Goal: Information Seeking & Learning: Compare options

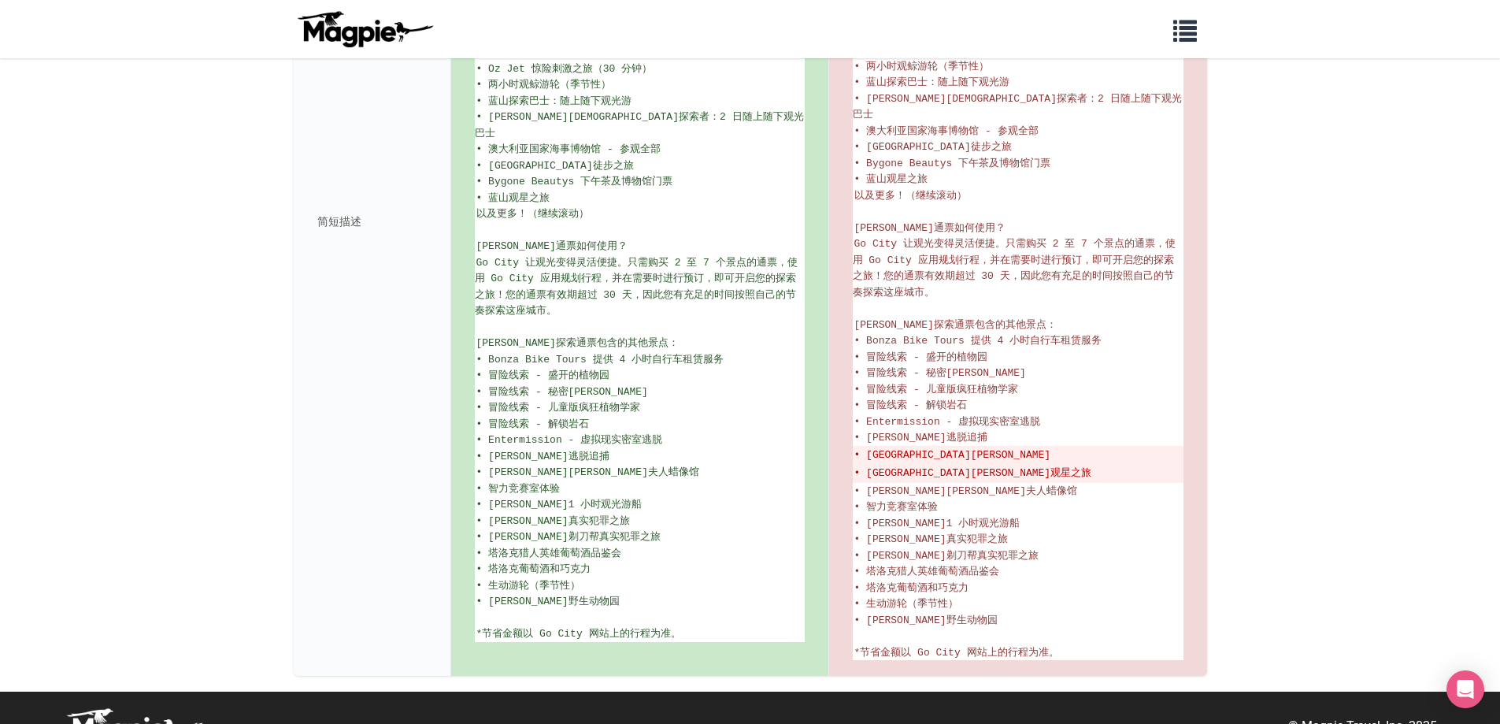
scroll to position [590, 0]
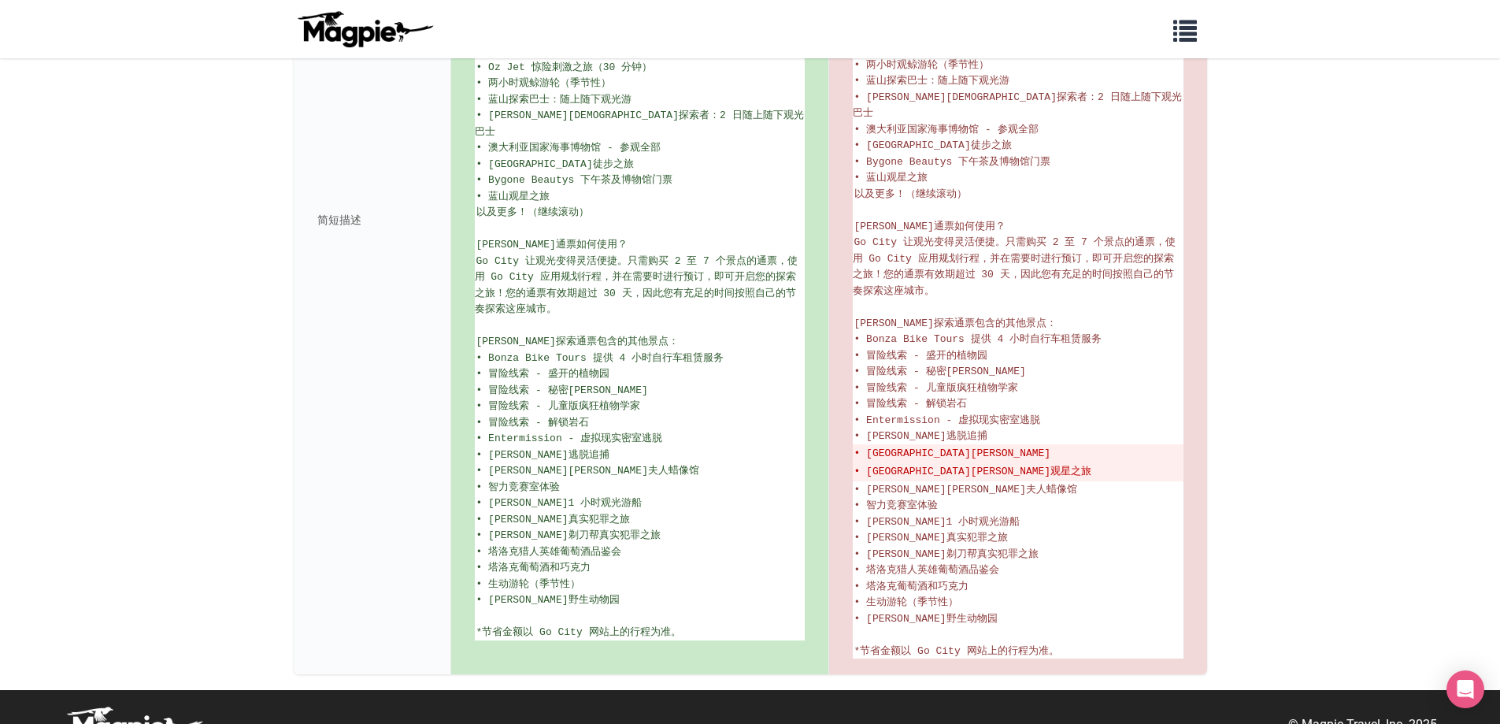
click at [125, 230] on body "我们解决的问题 产品 内容管理和分发 经销商的 Magpie 喜鹊推广 定价 资源 与经销商合作 客户支持 我们的故事 API 文档 博客 我的列表 0 登录…" at bounding box center [750, 83] width 1500 height 1346
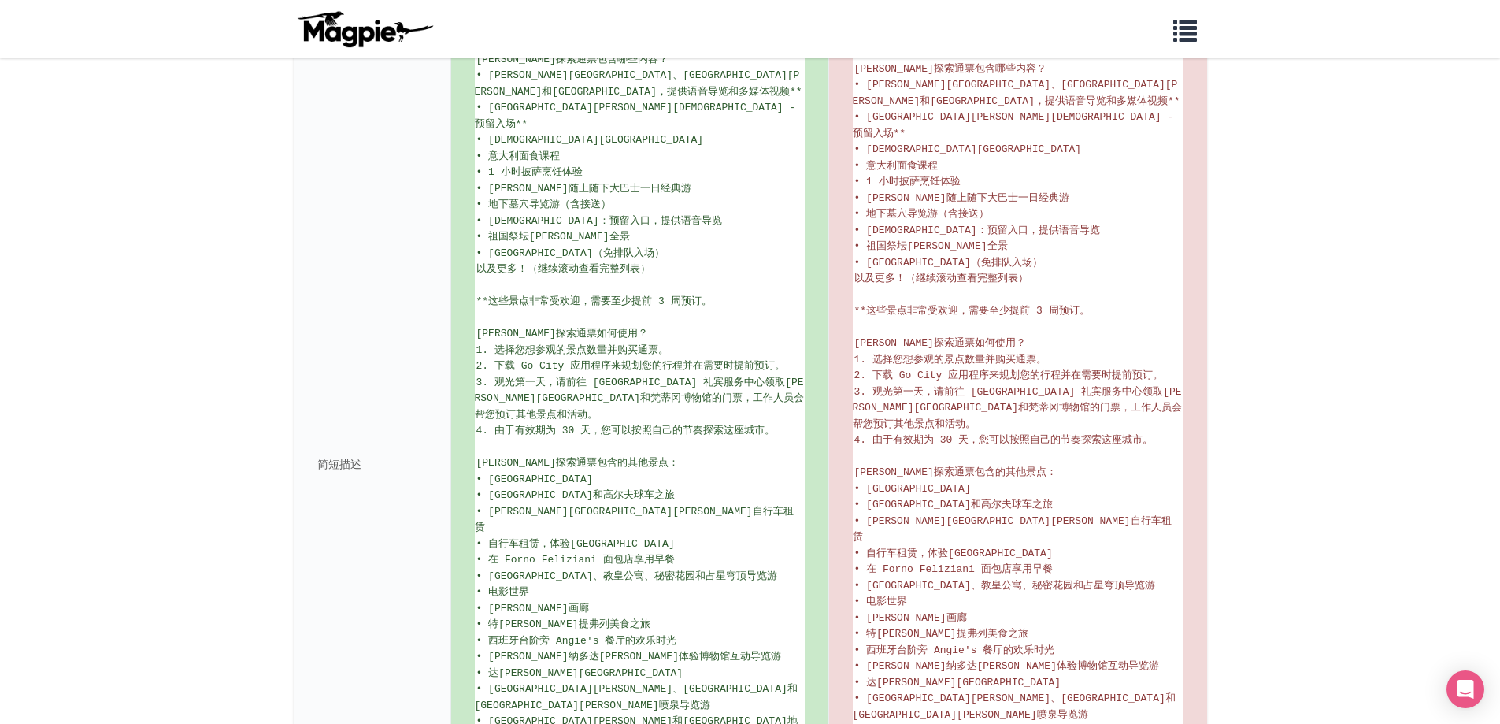
scroll to position [684, 0]
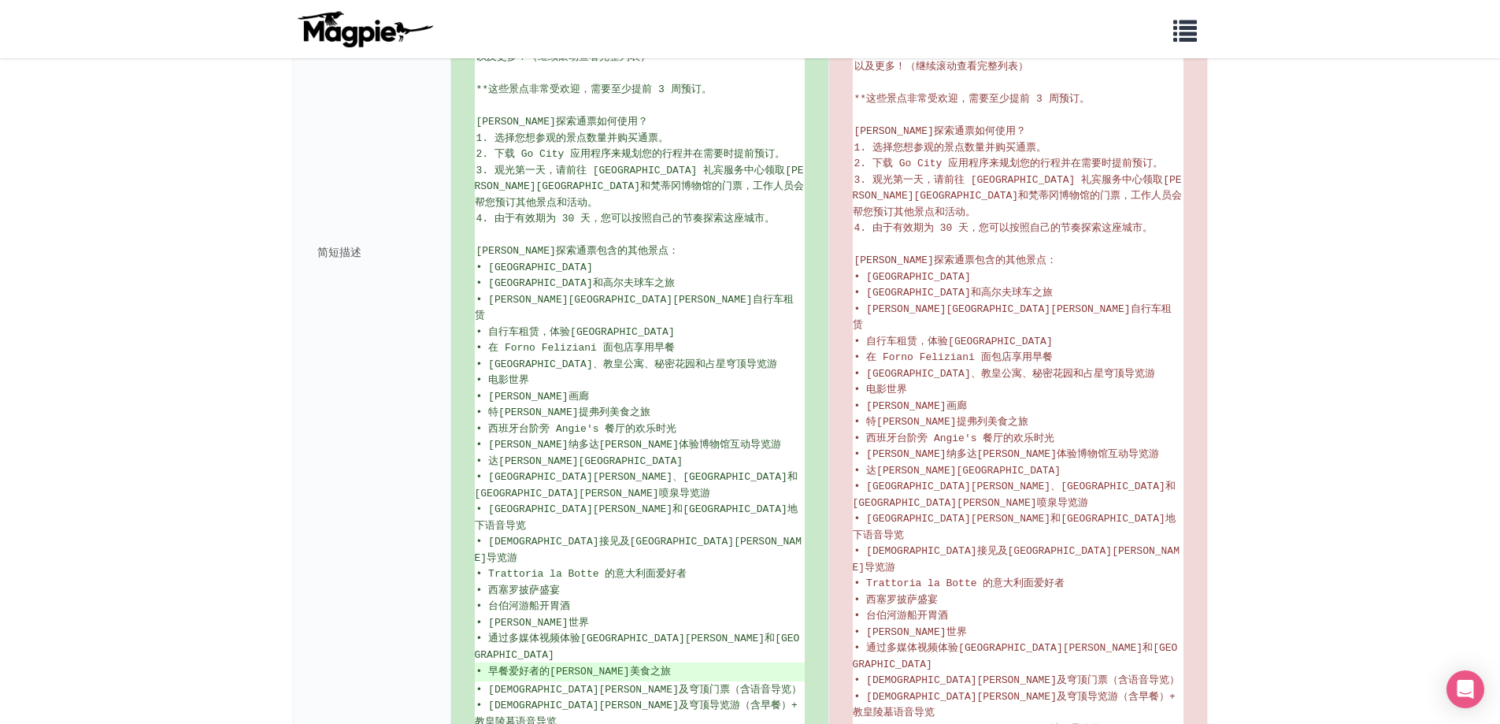
click at [325, 220] on div "简短描述" at bounding box center [373, 252] width 158 height 1116
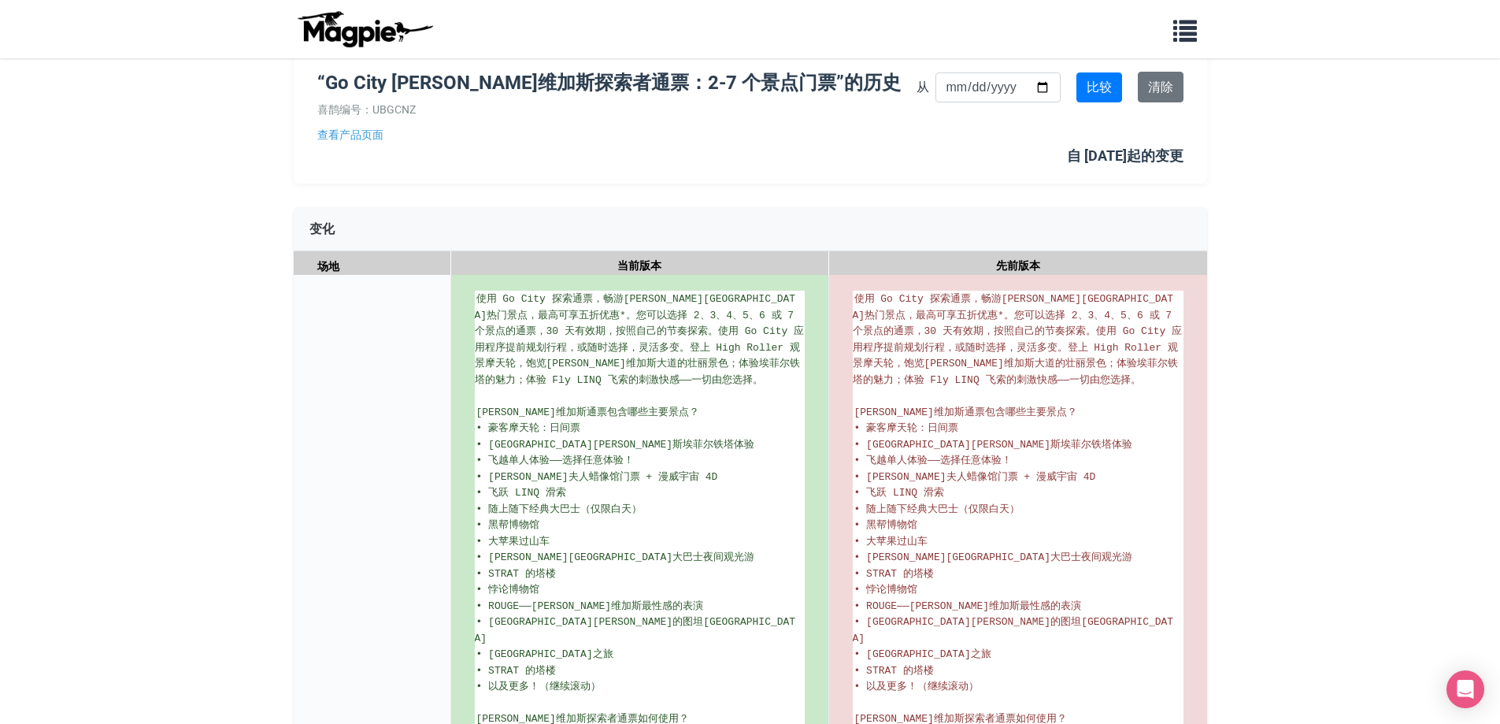
scroll to position [79, 0]
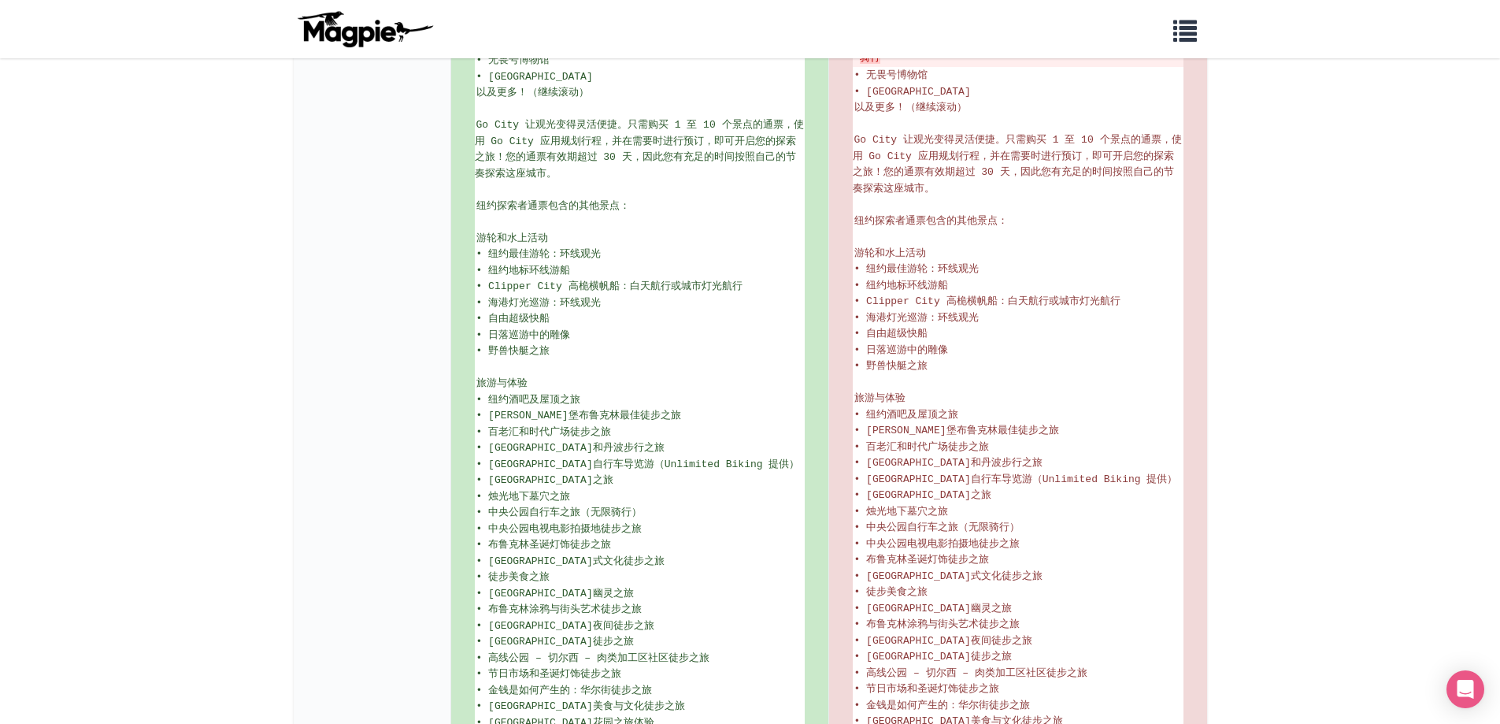
scroll to position [709, 0]
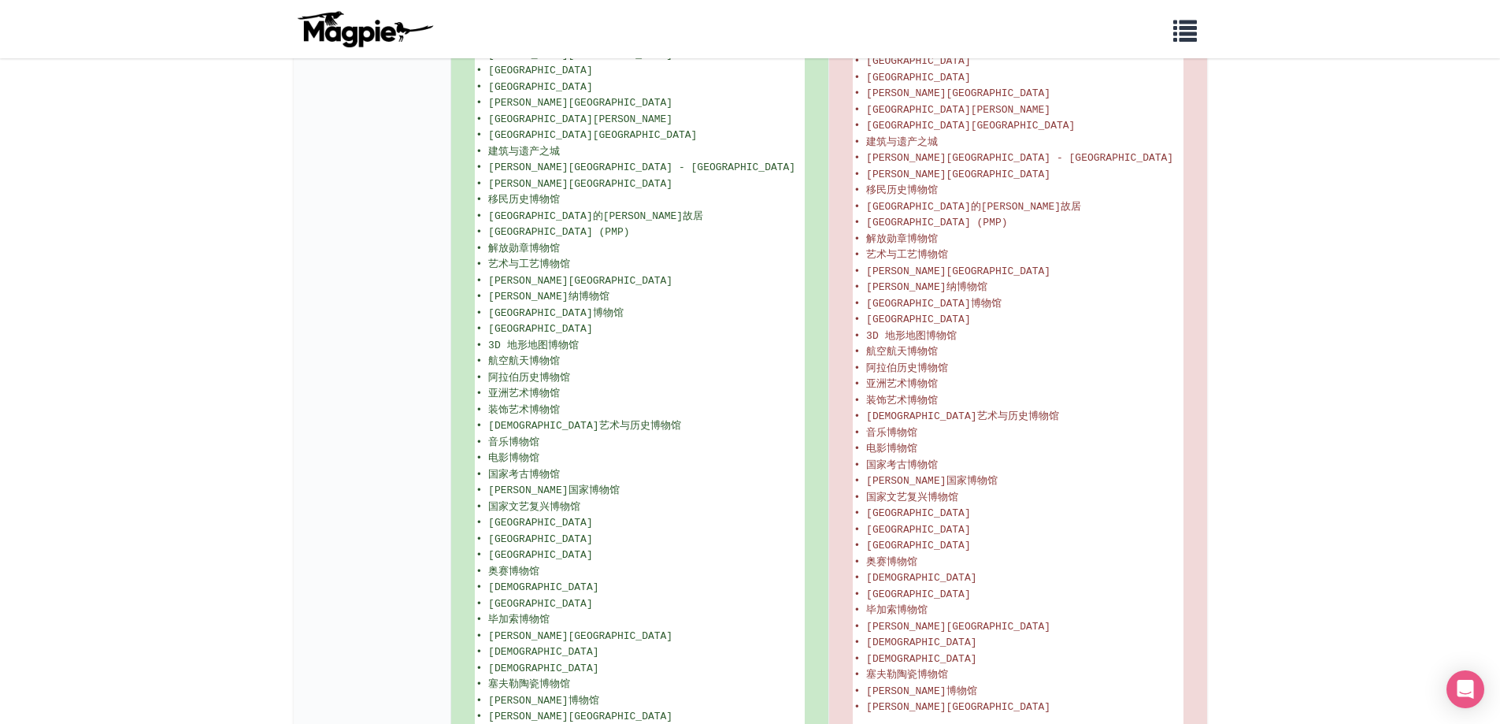
scroll to position [1799, 0]
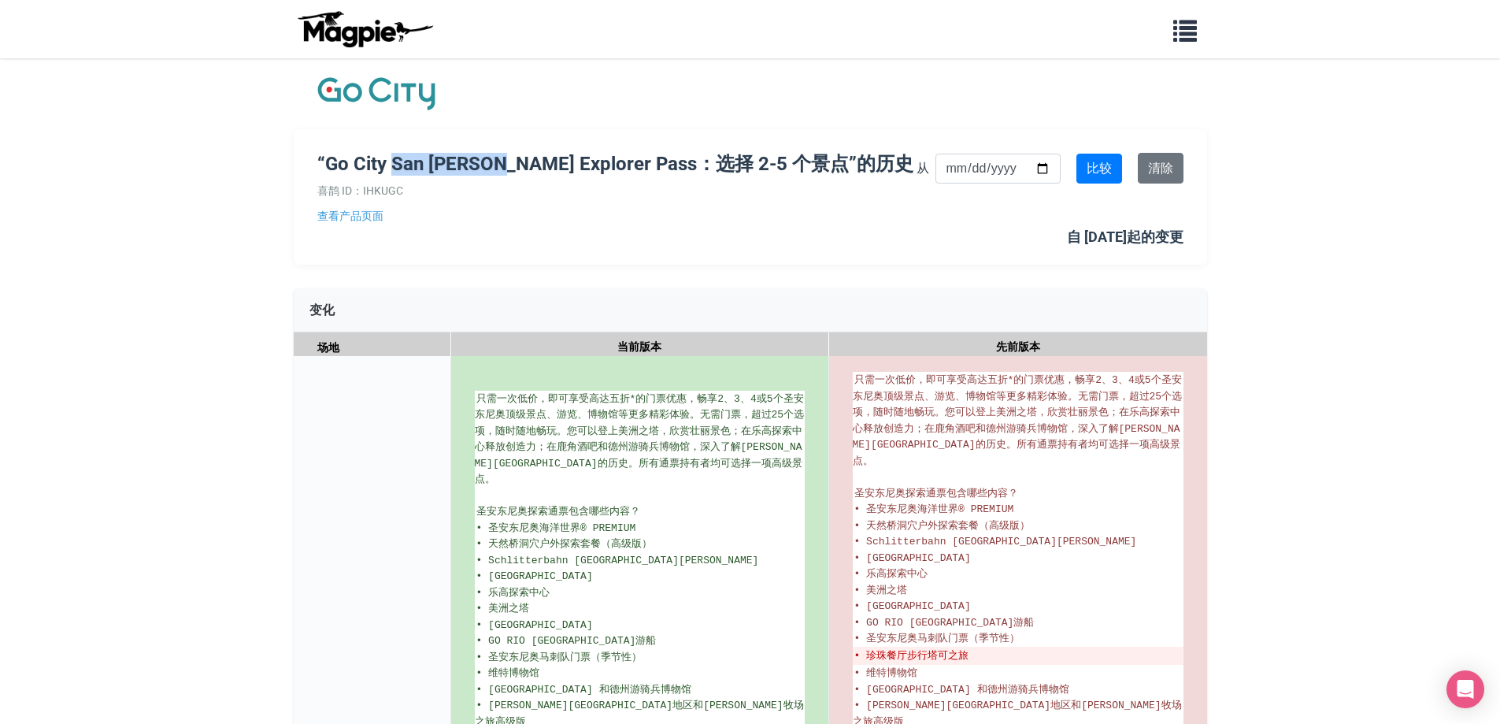
drag, startPoint x: 393, startPoint y: 161, endPoint x: 495, endPoint y: 169, distance: 102.7
click at [495, 169] on font "“Go City San [PERSON_NAME] Explorer Pass：选择 2-5 个景点”的历史" at bounding box center [615, 164] width 596 height 22
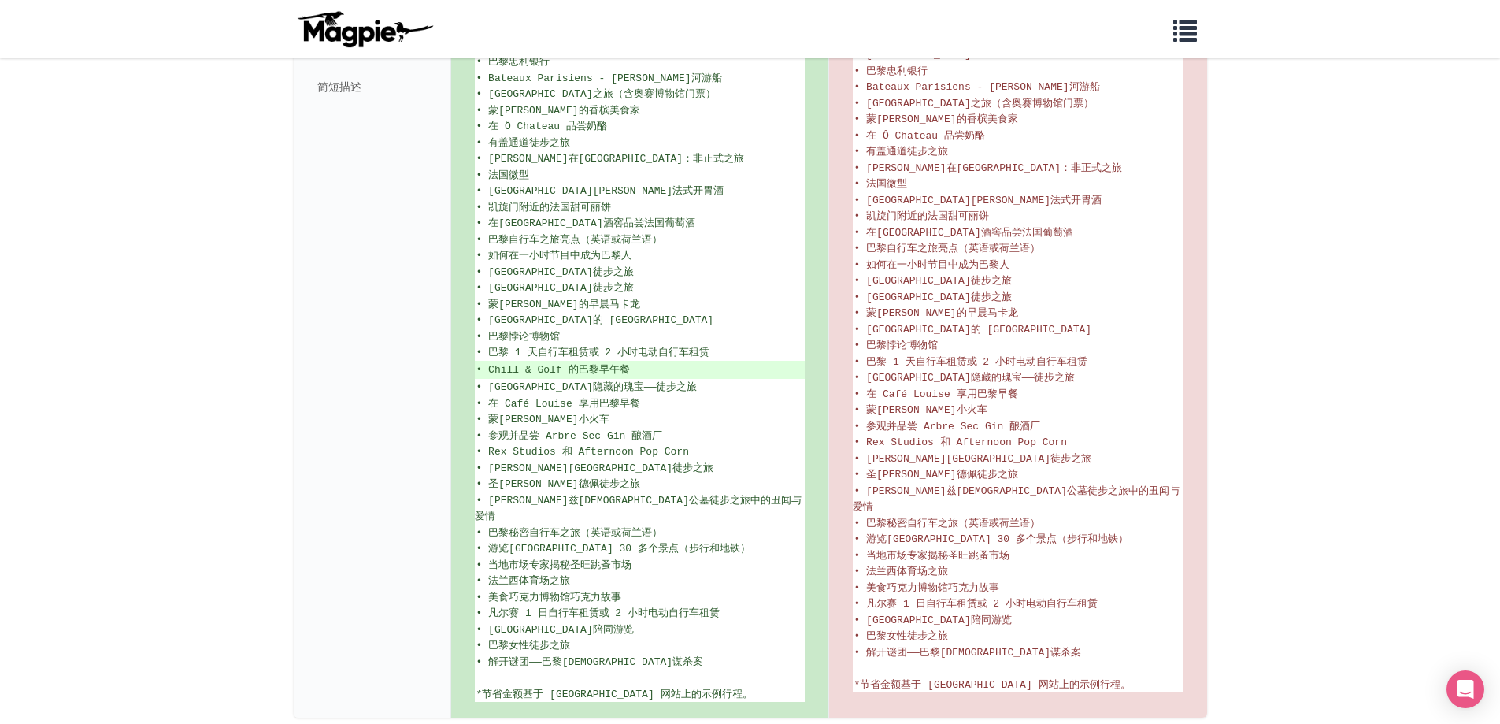
scroll to position [910, 0]
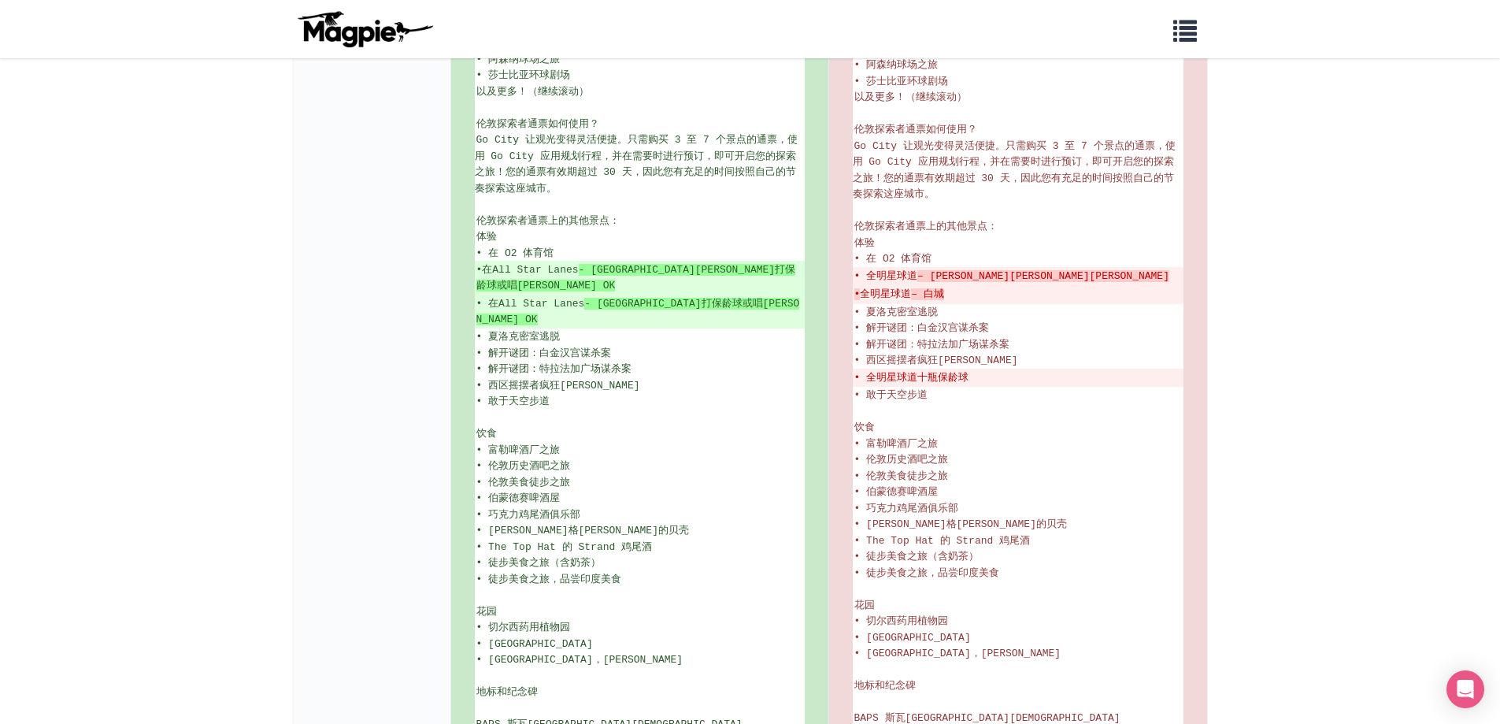
scroll to position [630, 0]
drag, startPoint x: 177, startPoint y: 114, endPoint x: 261, endPoint y: 69, distance: 94.8
click at [177, 114] on body "我们解决的问题 产品 内容管理和分发 经销商的 Magpie 喜鹊推广 定价 资源 与经销商合作 客户支持 我们的故事 API 文档 博客 我的列表 0 登录…" at bounding box center [750, 728] width 1500 height 2717
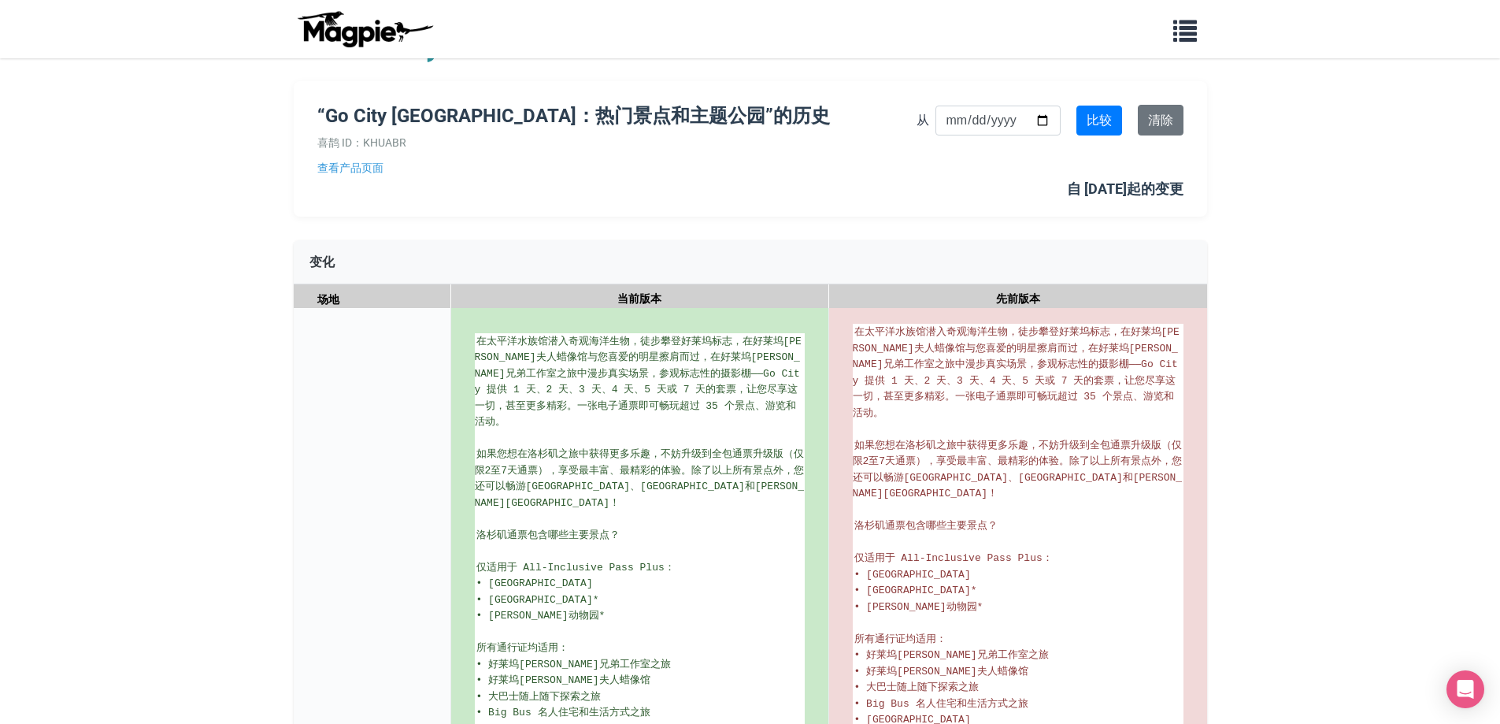
scroll to position [79, 0]
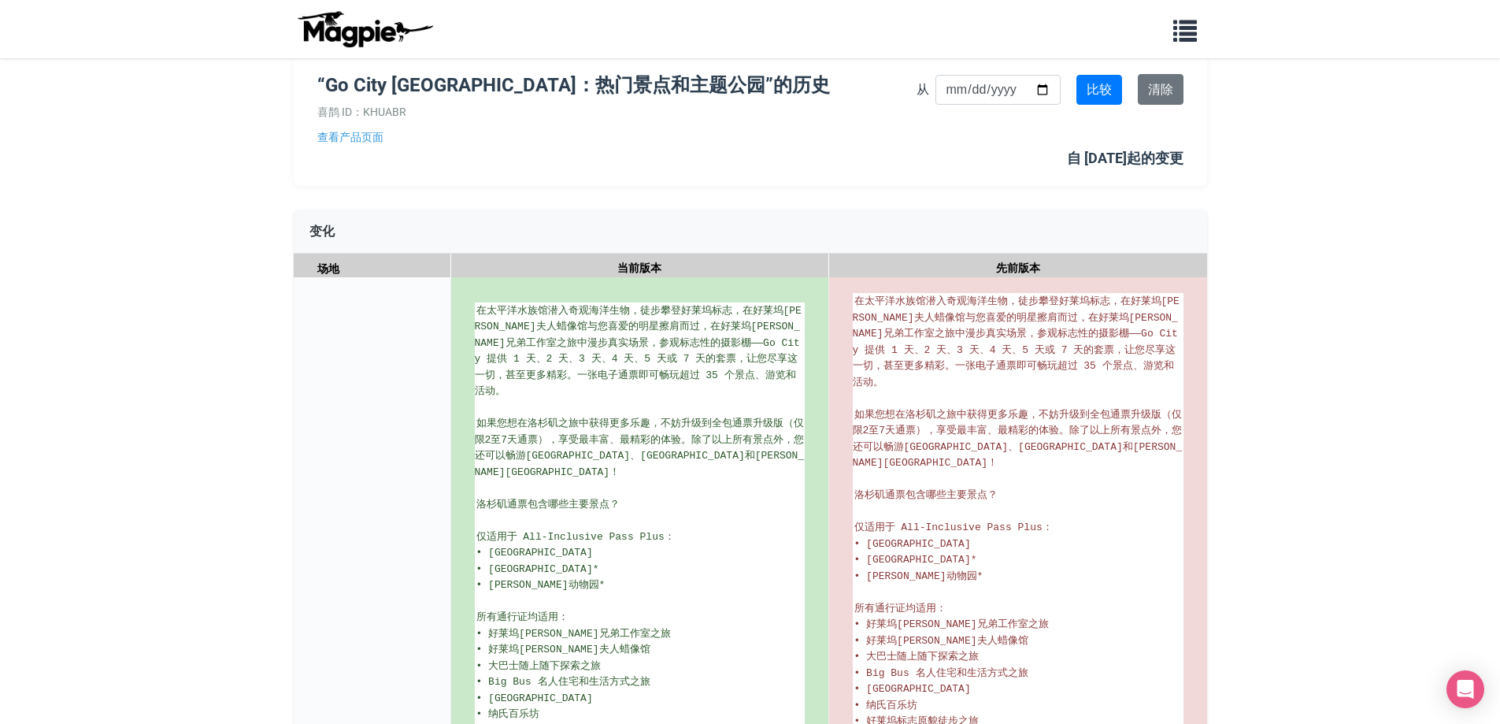
drag, startPoint x: 32, startPoint y: 158, endPoint x: 67, endPoint y: 107, distance: 61.2
click at [32, 156] on body "我们解决的问题 产品 内容管理和分发 经销商的 Magpie 喜鹊推广 Pricing Resources Work with resellers Custo…" at bounding box center [750, 698] width 1500 height 1554
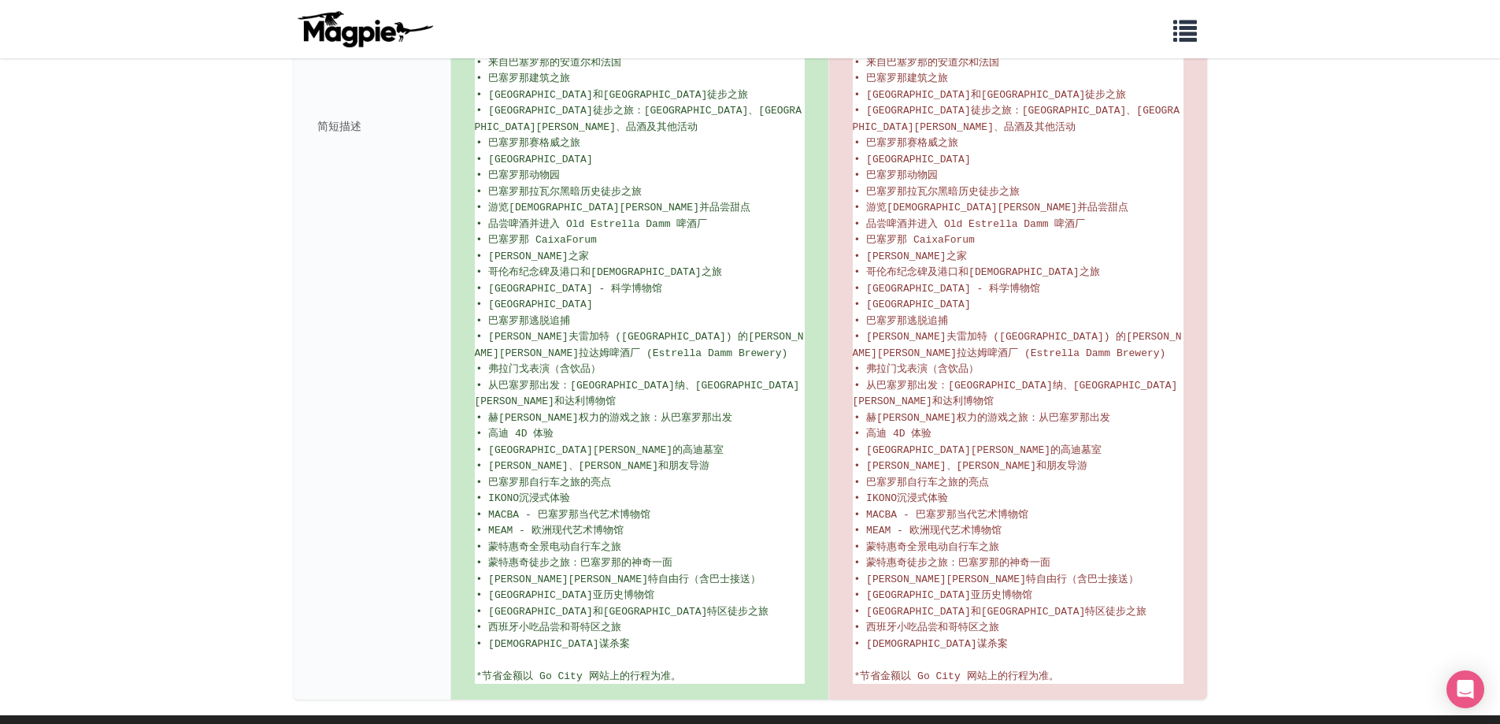
scroll to position [830, 0]
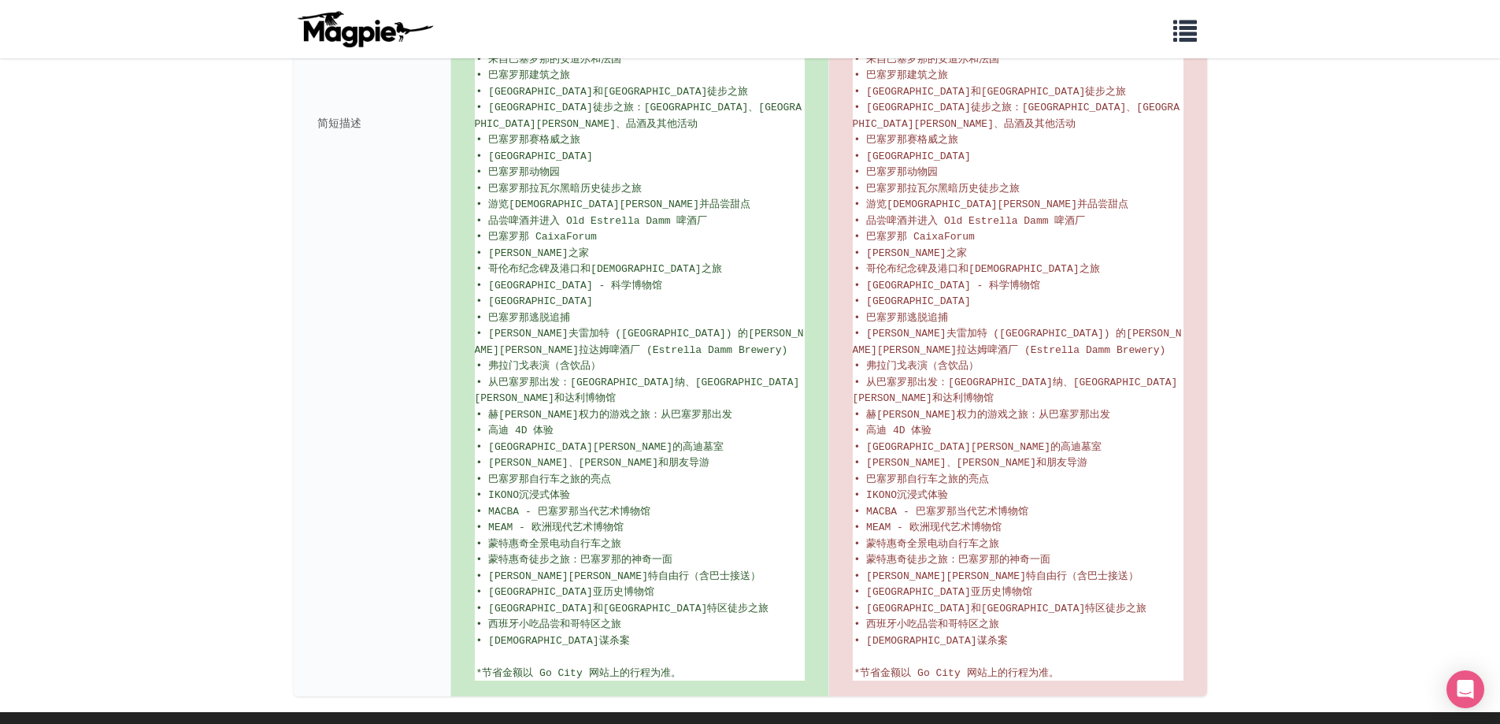
click at [399, 247] on div "简短描述" at bounding box center [373, 123] width 158 height 1148
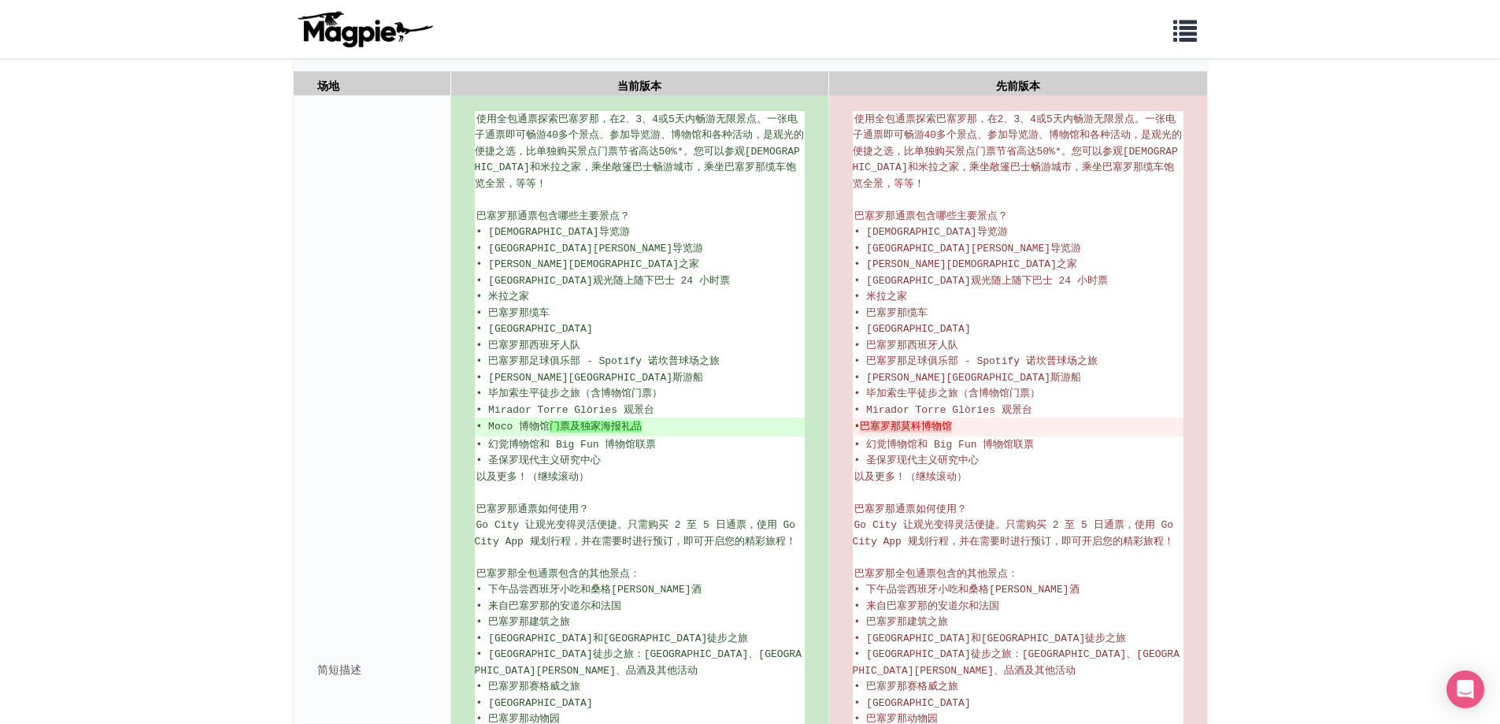
scroll to position [279, 0]
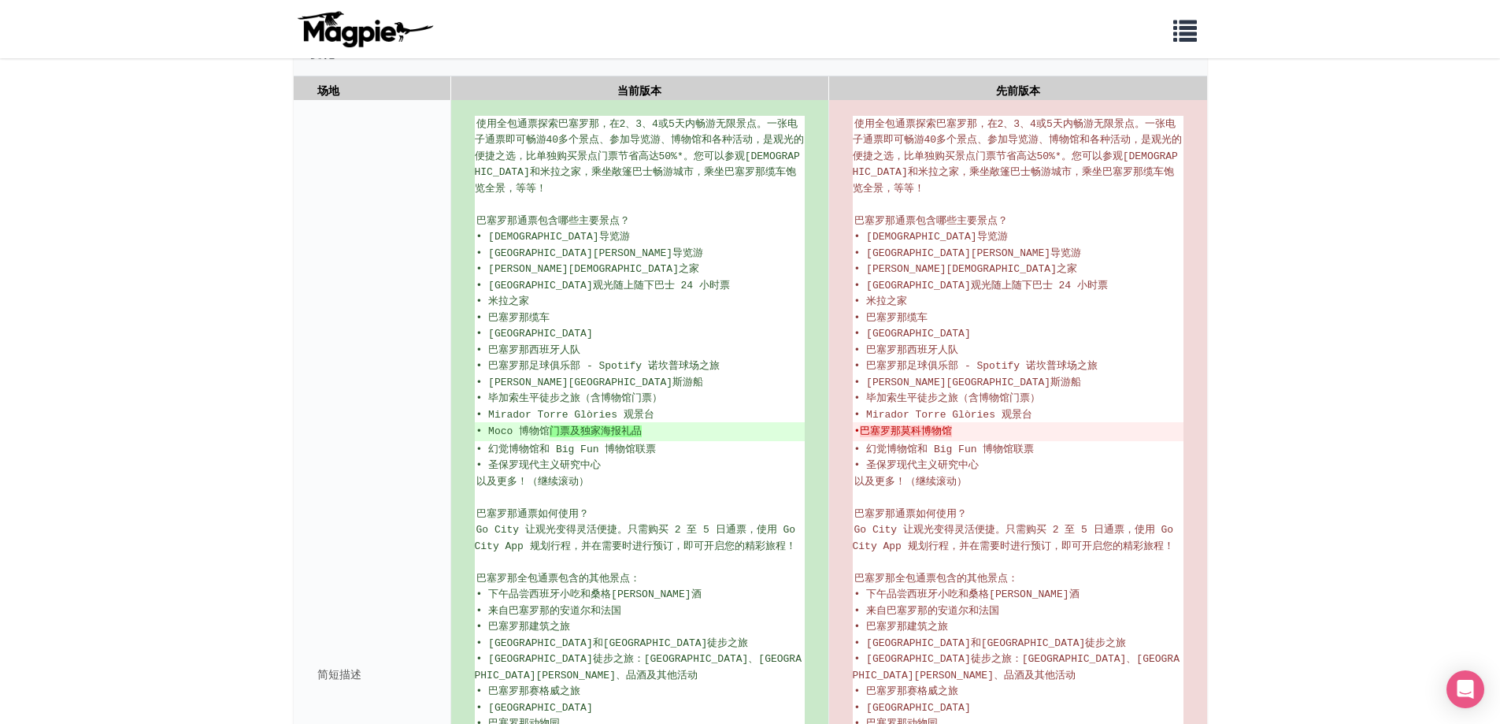
click at [339, 168] on div "简短描述" at bounding box center [373, 674] width 158 height 1148
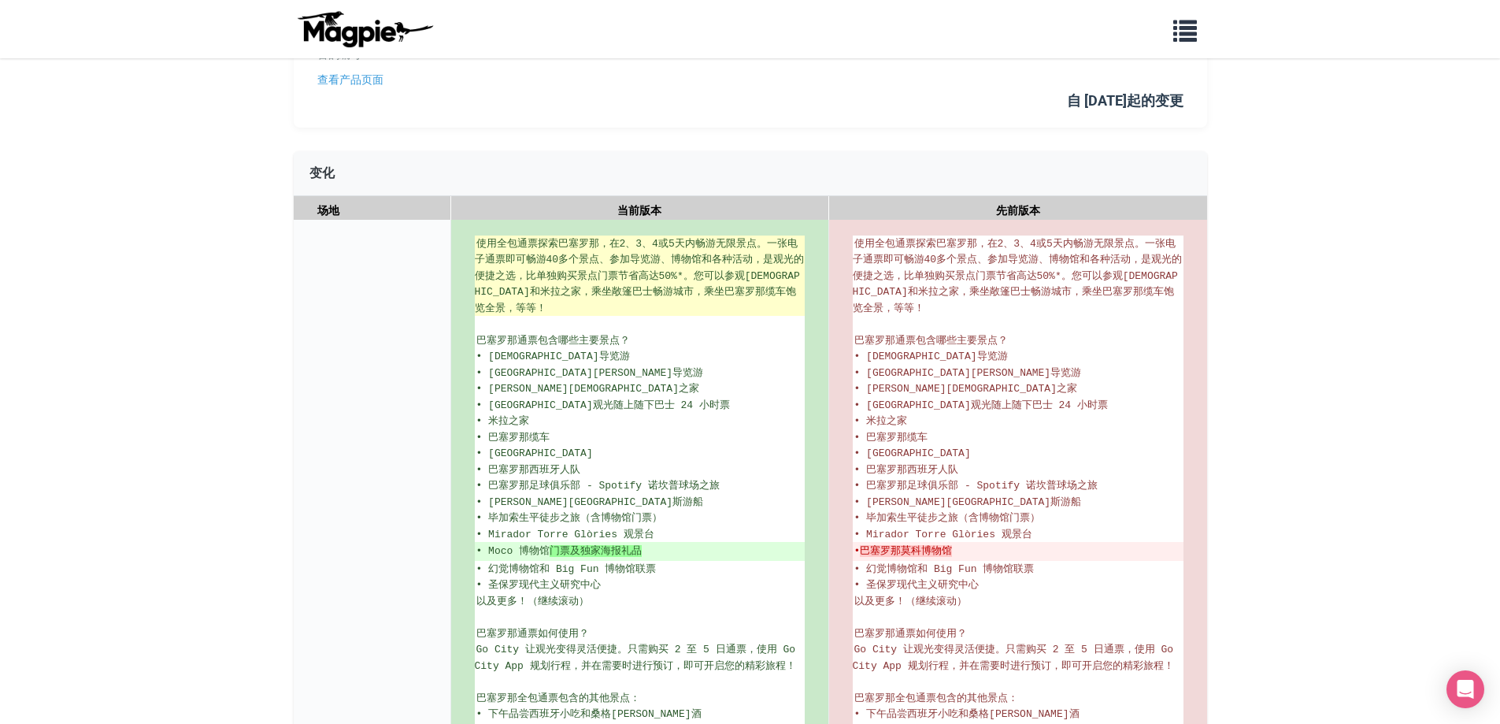
scroll to position [0, 0]
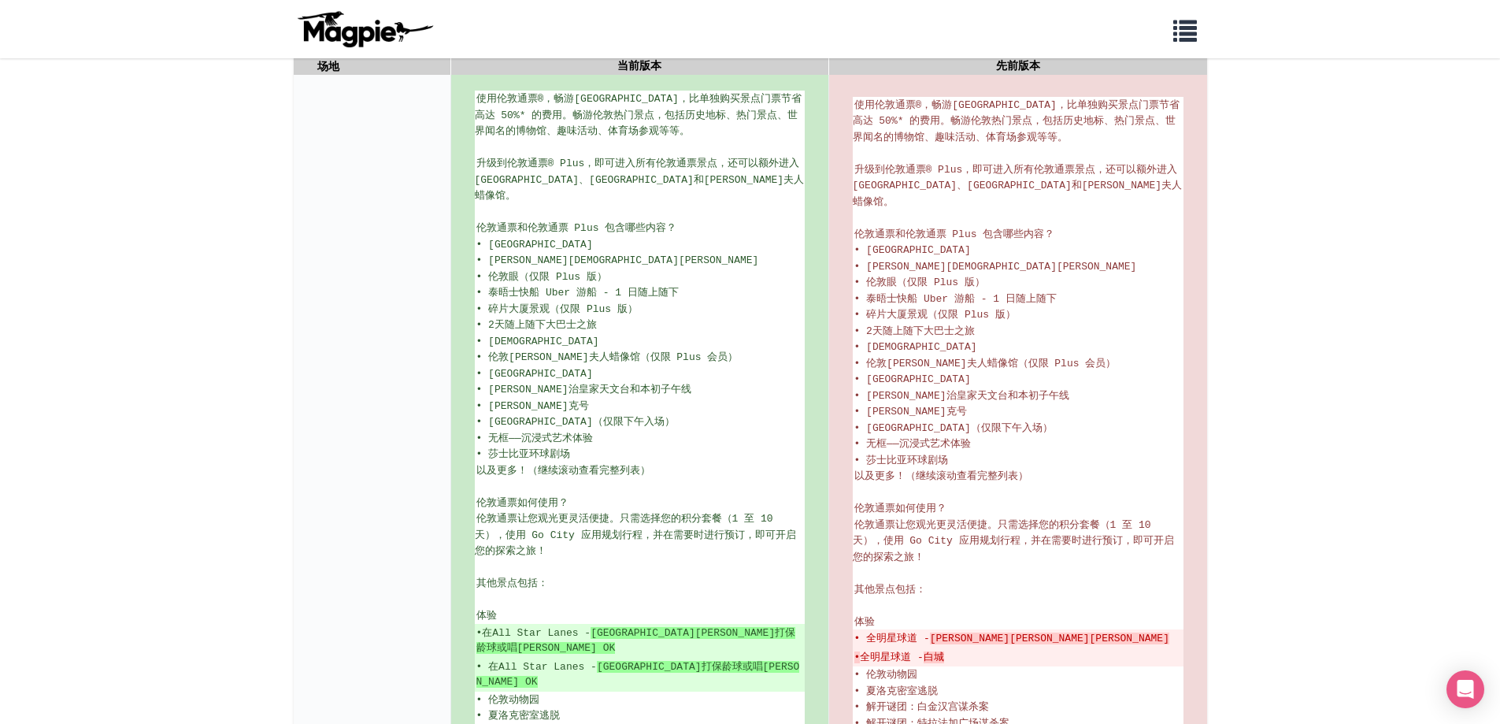
scroll to position [262, 0]
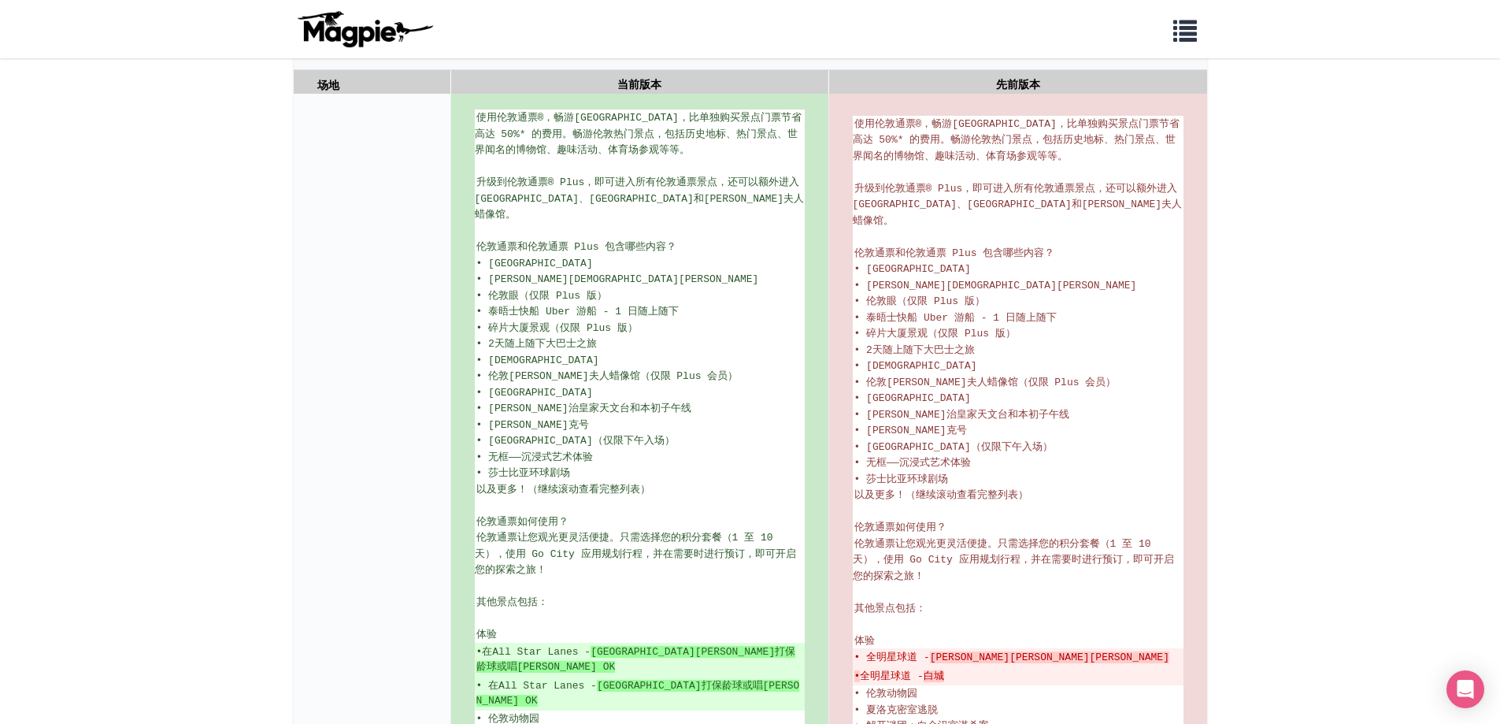
drag, startPoint x: 277, startPoint y: 195, endPoint x: 274, endPoint y: 62, distance: 132.3
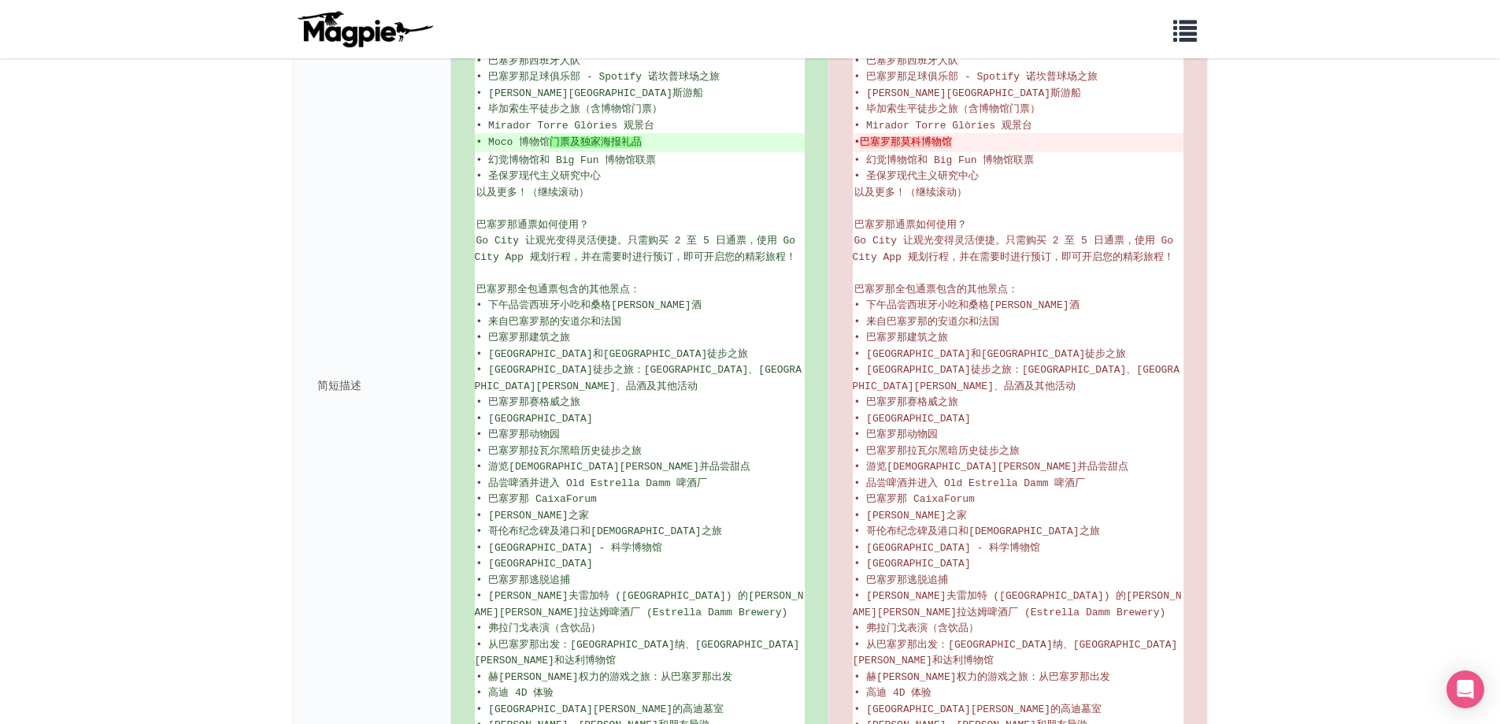
scroll to position [630, 0]
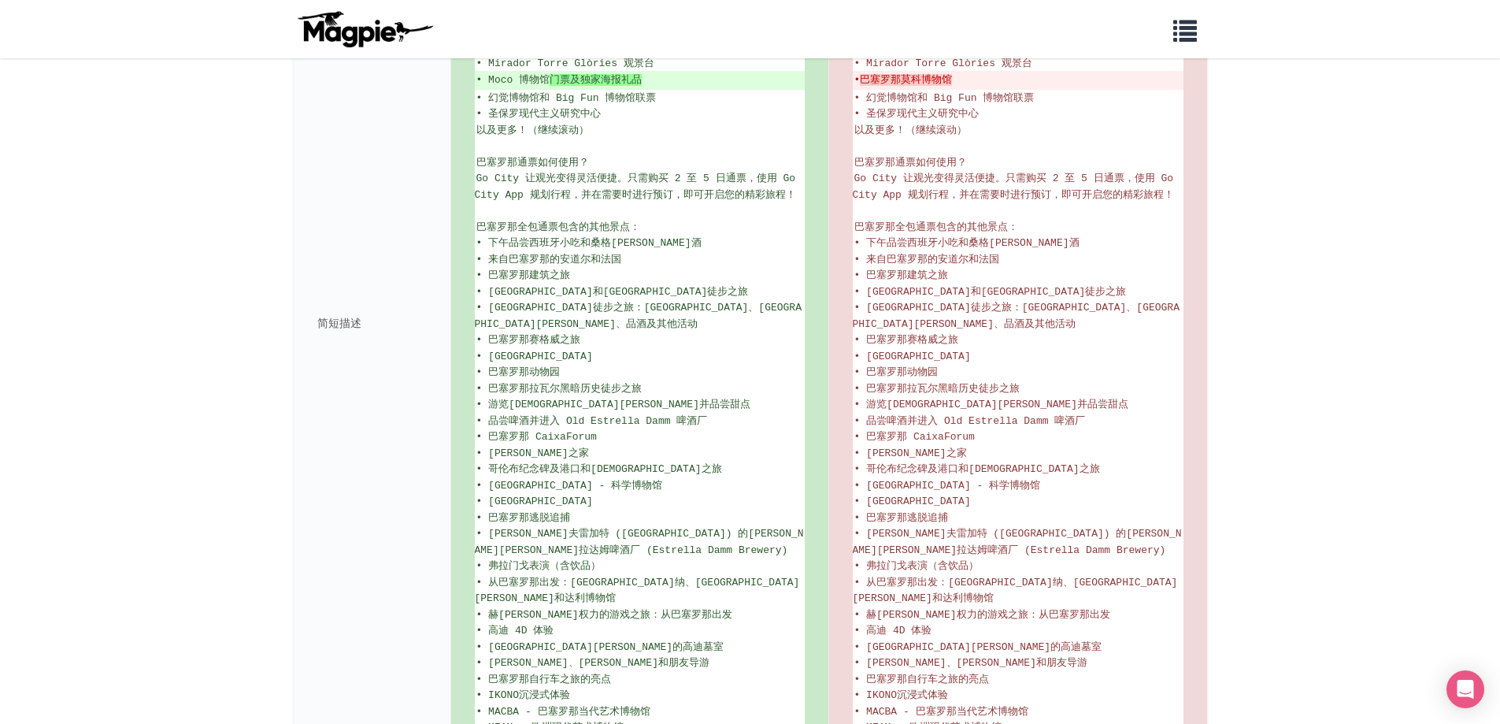
click at [167, 271] on body "我们解决的问题 产品 内容管理和分发 经销商的 Magpie 喜鹊推广 定价 资源 与经销商合作 客户支持 我们的故事 API 文档 博客 我的列表 0 登录…" at bounding box center [750, 174] width 1500 height 1608
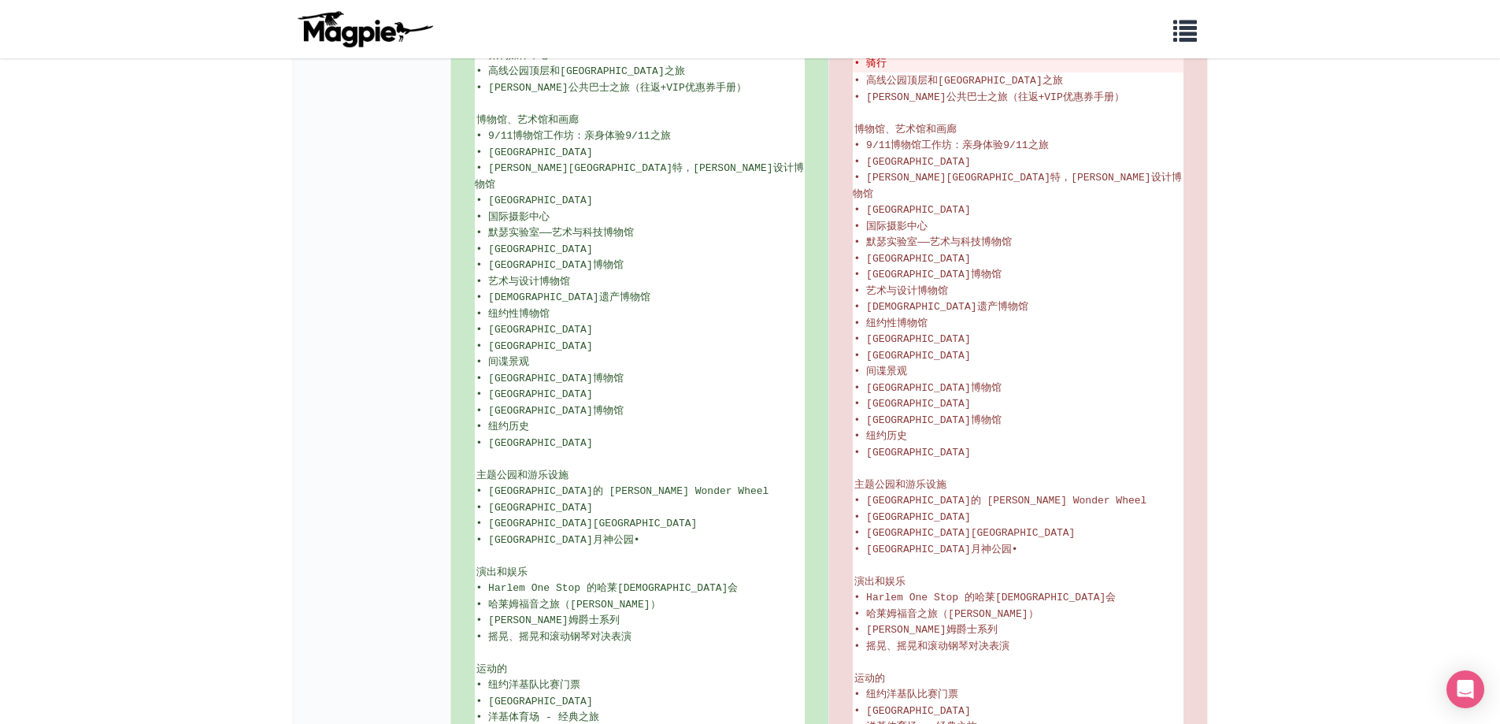
scroll to position [1733, 0]
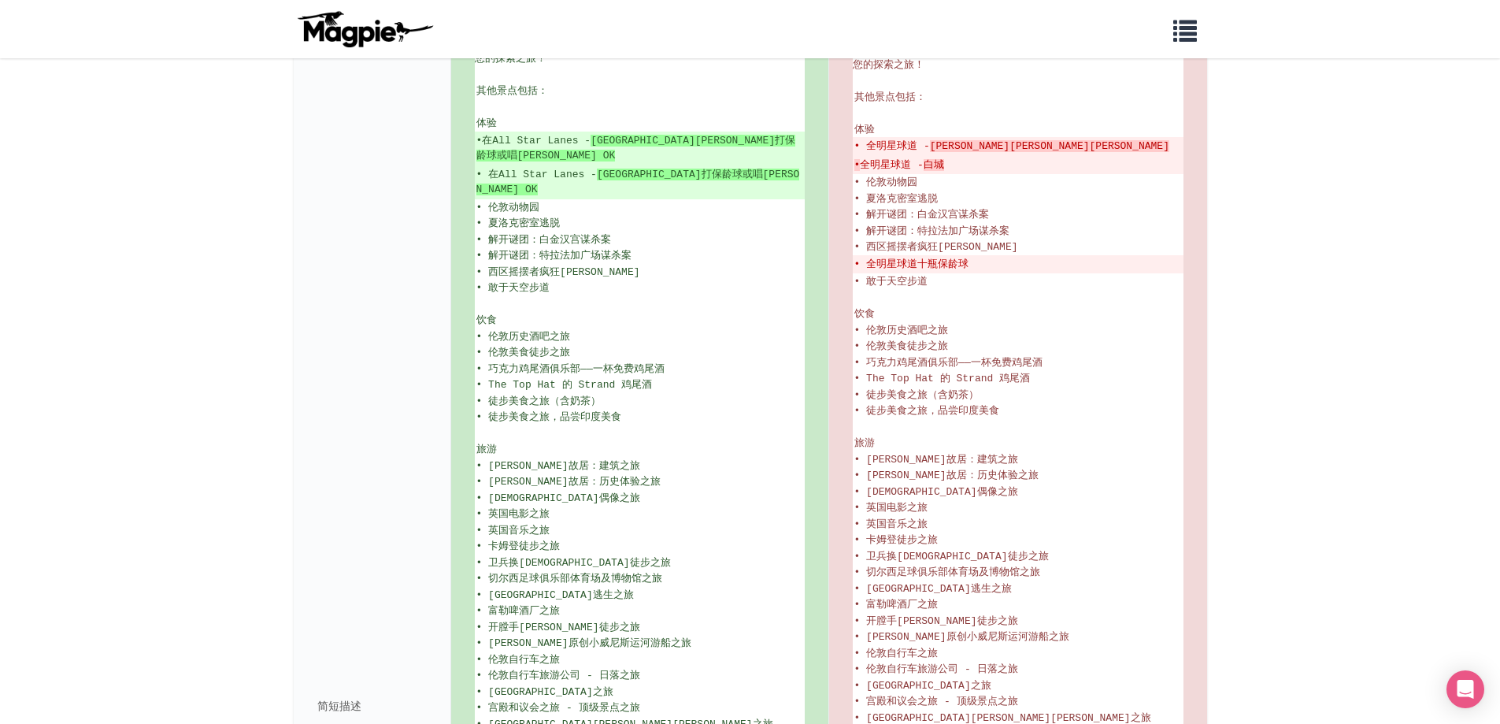
scroll to position [866, 0]
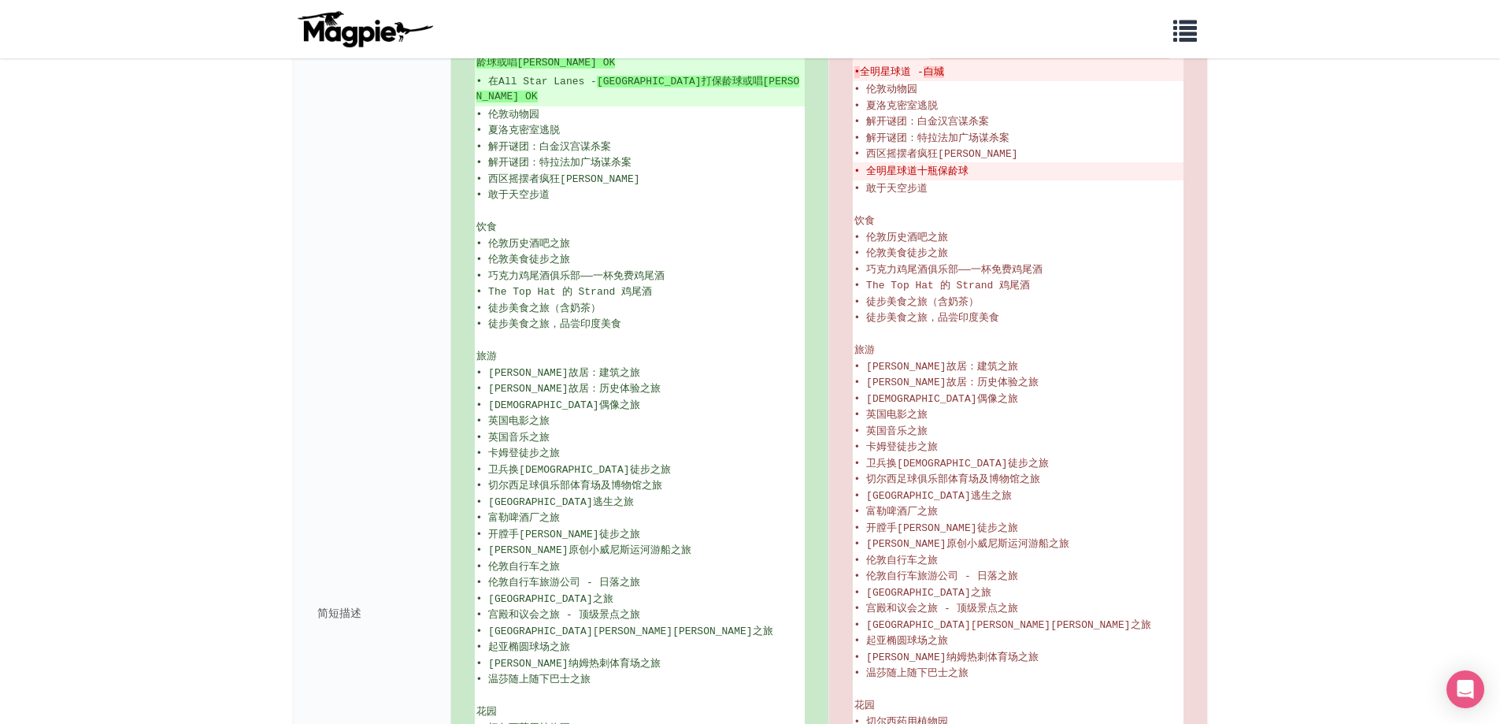
click at [390, 217] on div "简短描述" at bounding box center [373, 613] width 158 height 2247
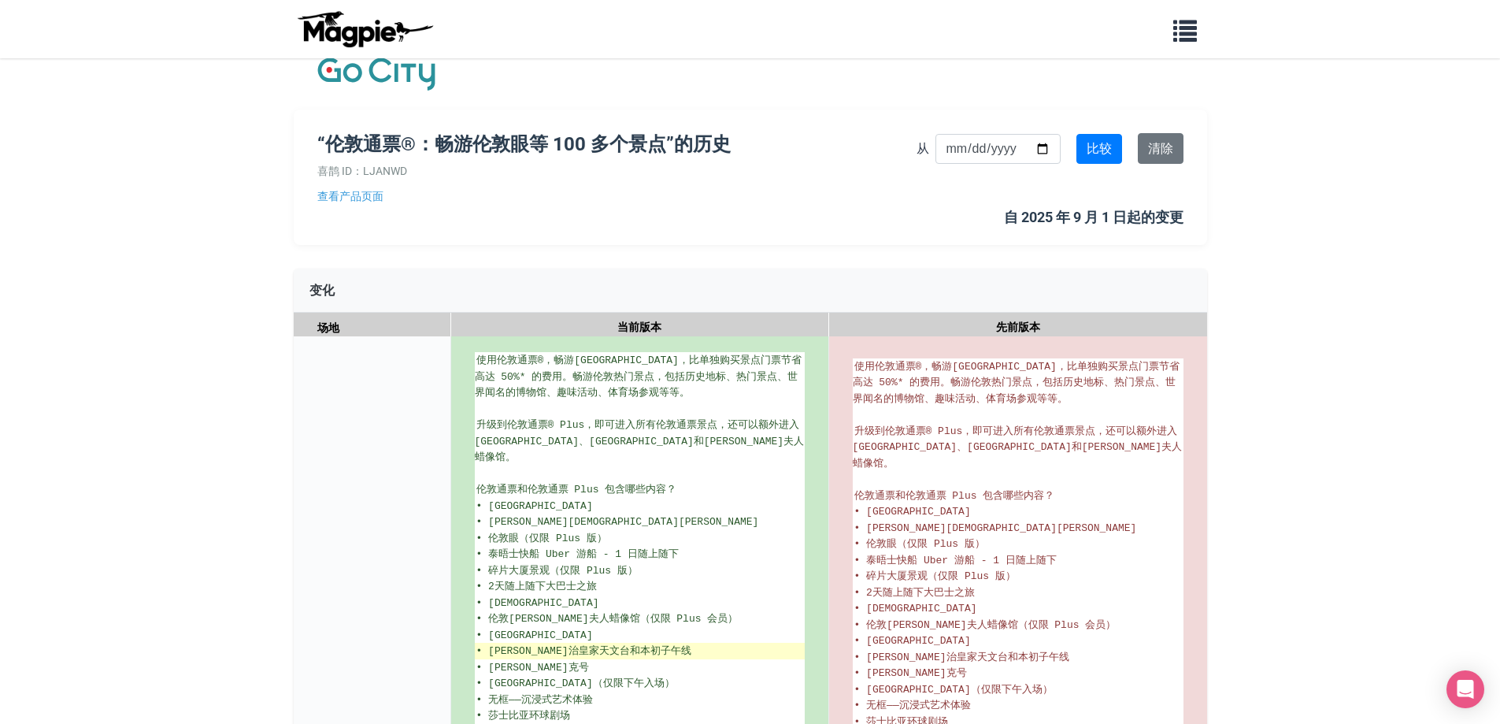
scroll to position [0, 0]
